Goal: Task Accomplishment & Management: Complete application form

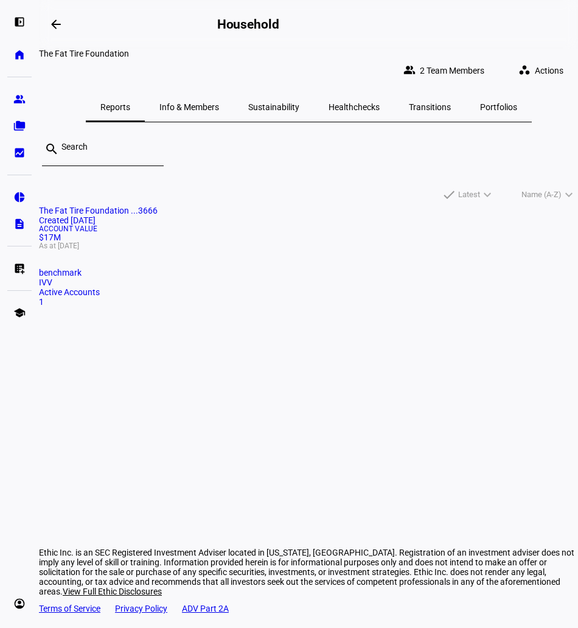
click at [204, 92] on span "Info & Members" at bounding box center [189, 106] width 60 height 29
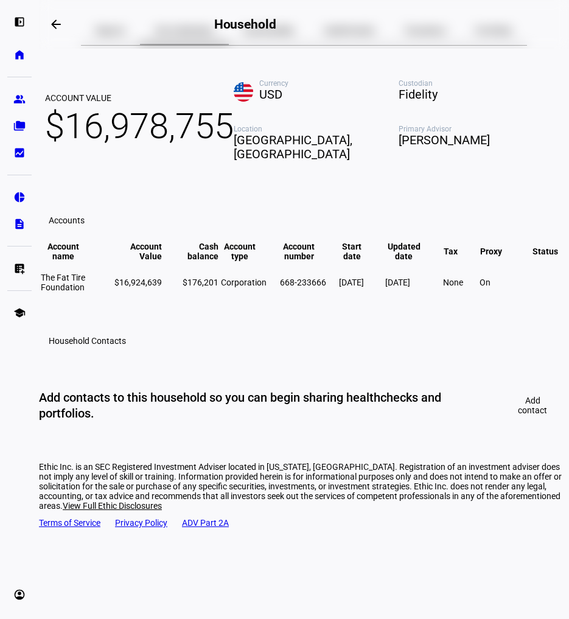
scroll to position [90, 0]
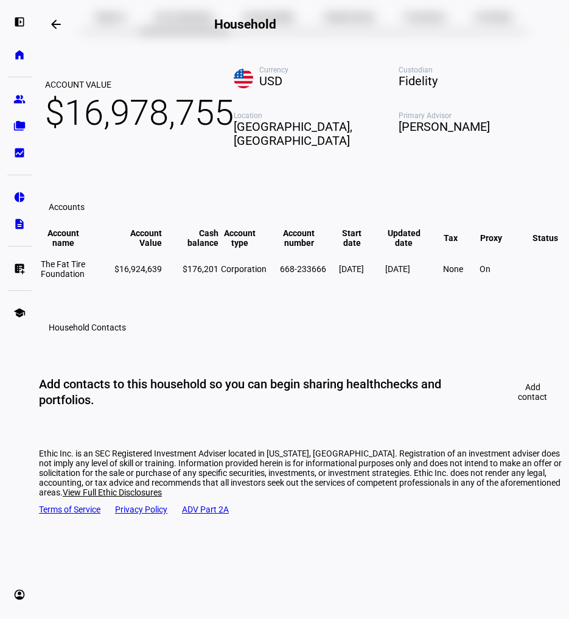
click at [518, 402] on span "Add contact" at bounding box center [532, 391] width 43 height 19
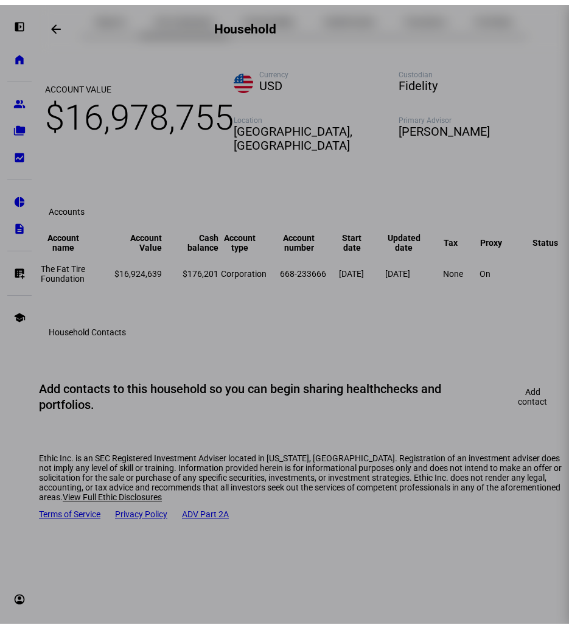
scroll to position [0, 0]
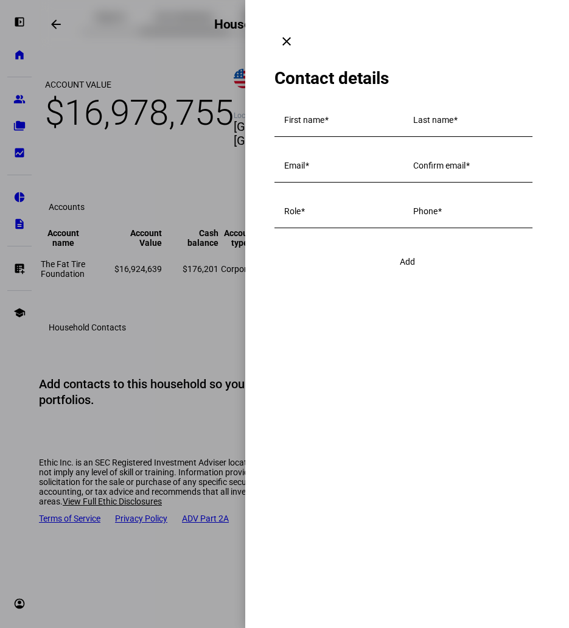
click at [329, 115] on span at bounding box center [326, 120] width 4 height 10
click at [335, 117] on input "First name" at bounding box center [339, 122] width 110 height 10
type input "Jeffrey"
type input "Jordan"
click at [382, 173] on input "Email" at bounding box center [339, 168] width 110 height 10
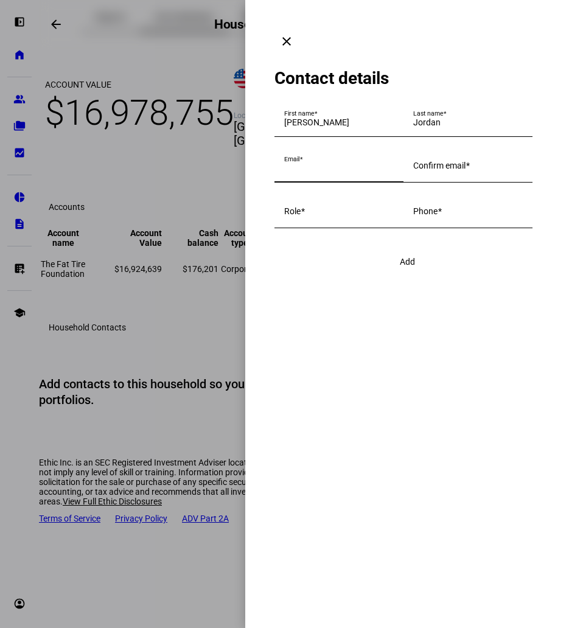
click at [389, 173] on input "Email" at bounding box center [339, 168] width 110 height 10
type input "airjefe"
click at [316, 218] on input "Role" at bounding box center [339, 214] width 110 height 10
type input "M"
type input "Fat Tire Board Member"
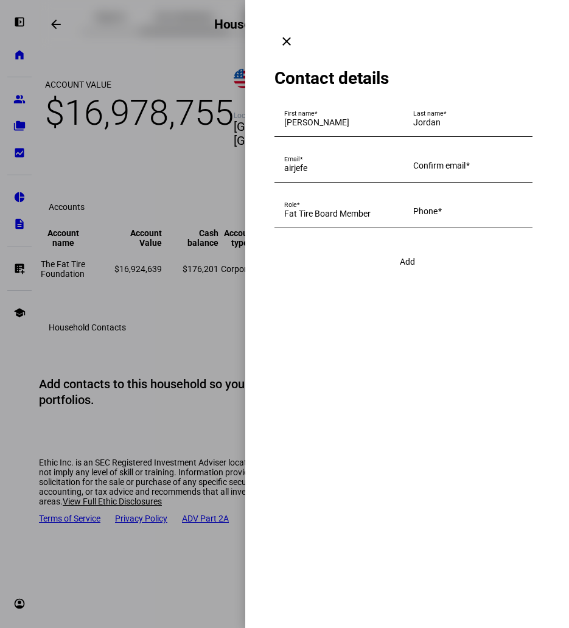
click at [403, 194] on div at bounding box center [467, 189] width 129 height 12
click at [248, 298] on eth-drawer-dialog-container "clear Contact details First name Jeffrey Last name Jordan Email airjefe Confirm…" at bounding box center [407, 314] width 324 height 628
click at [294, 34] on mat-icon "clear" at bounding box center [286, 41] width 15 height 15
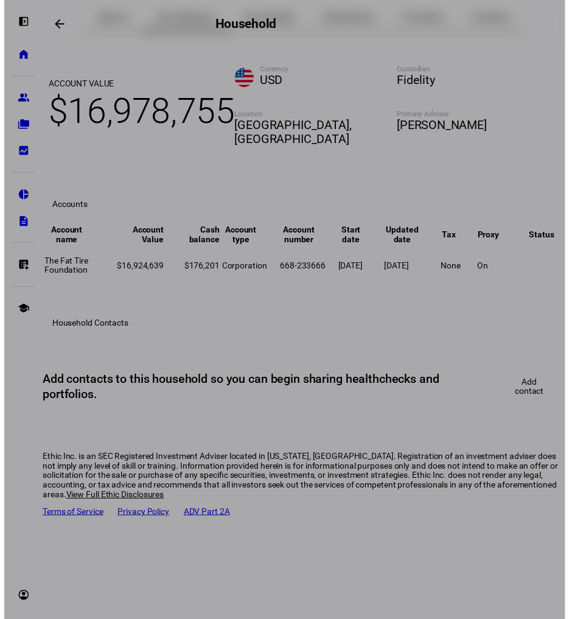
scroll to position [90, 0]
